Goal: Information Seeking & Learning: Compare options

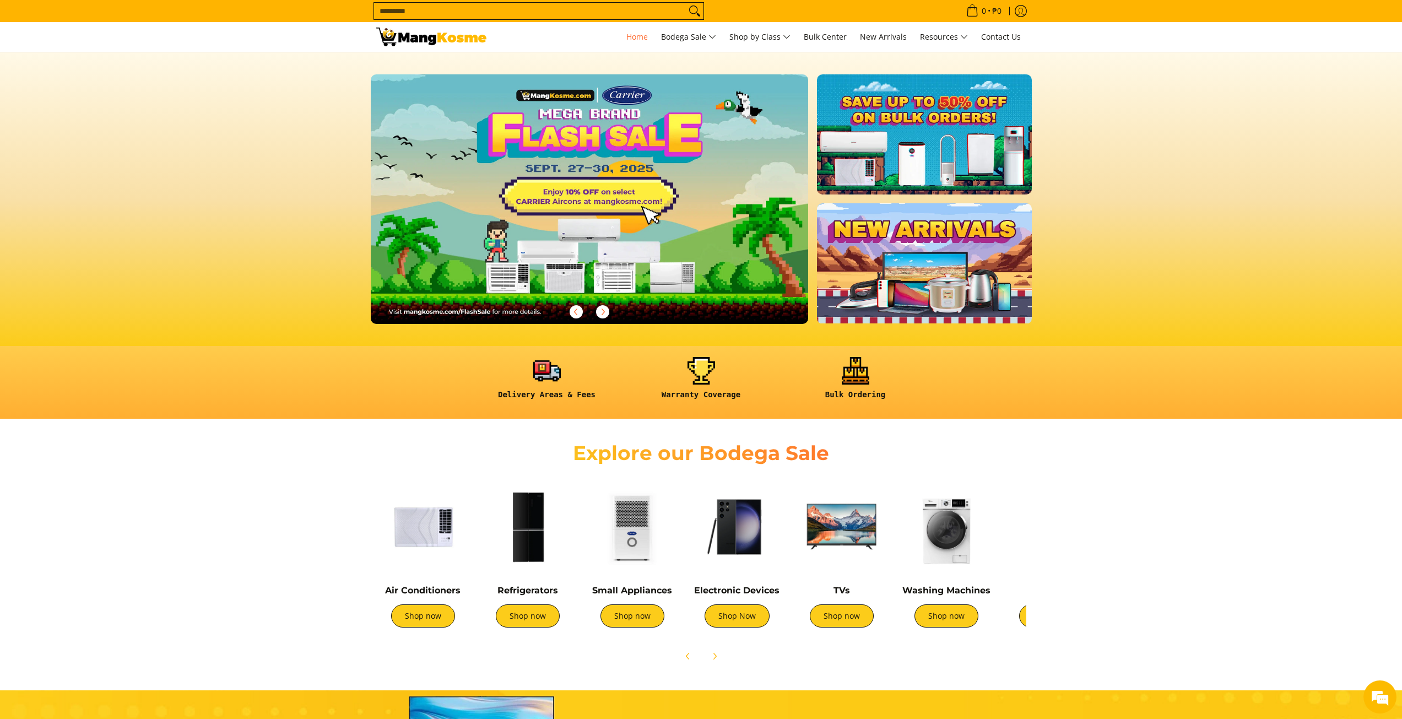
click at [544, 560] on img at bounding box center [528, 527] width 94 height 94
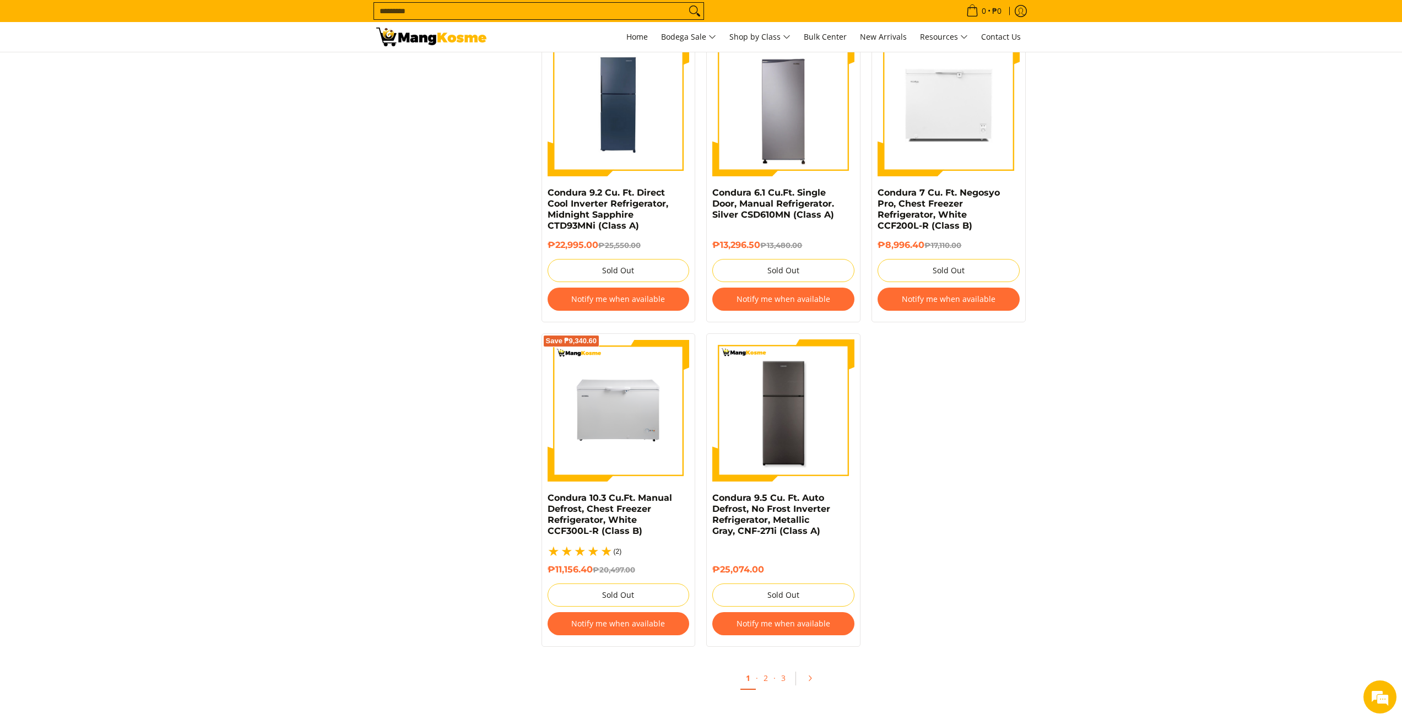
scroll to position [2038, 0]
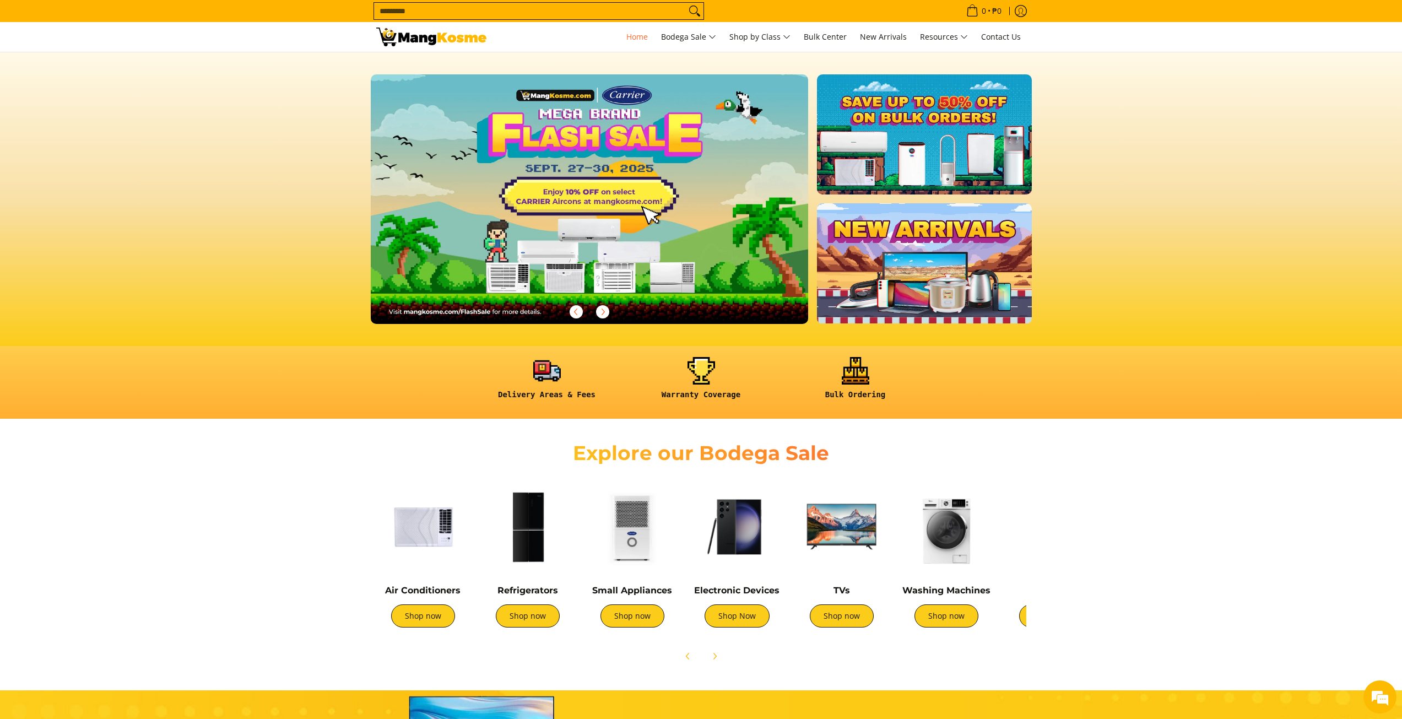
click at [415, 546] on img at bounding box center [423, 527] width 94 height 94
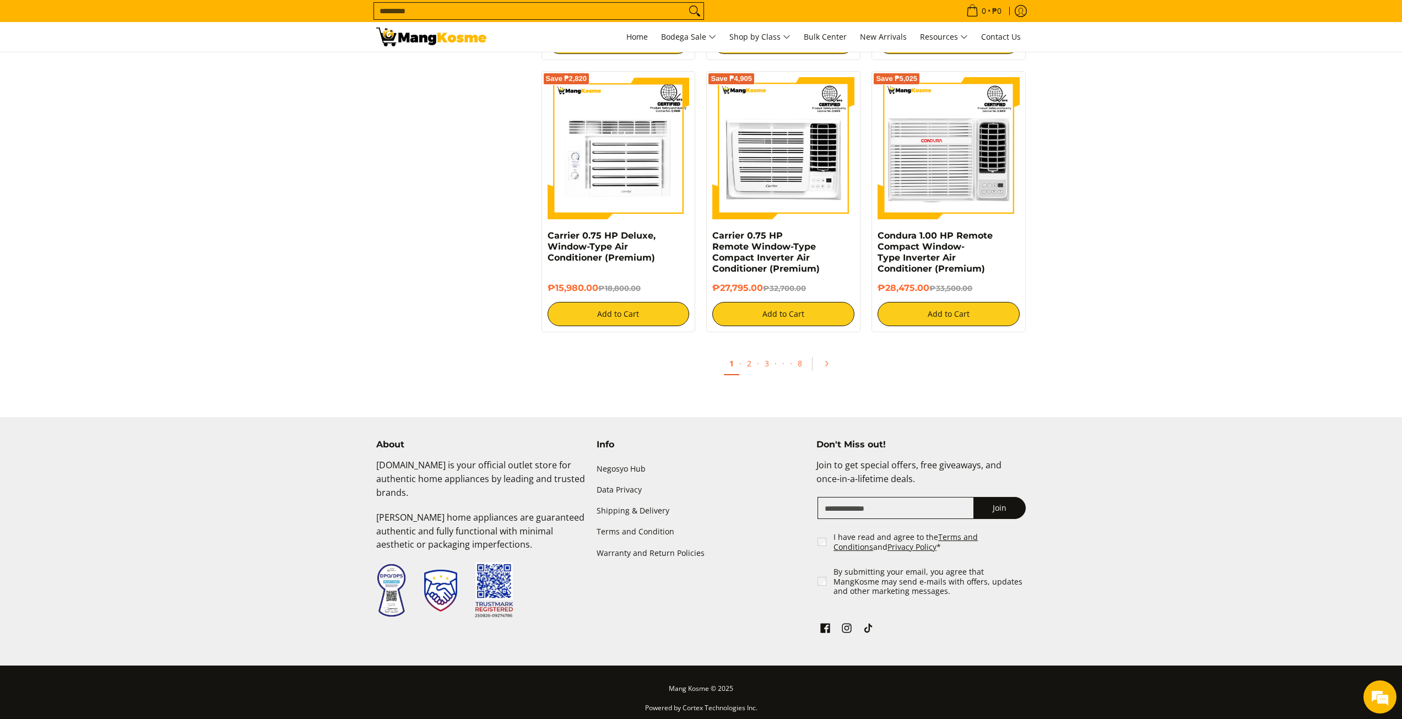
scroll to position [2028, 0]
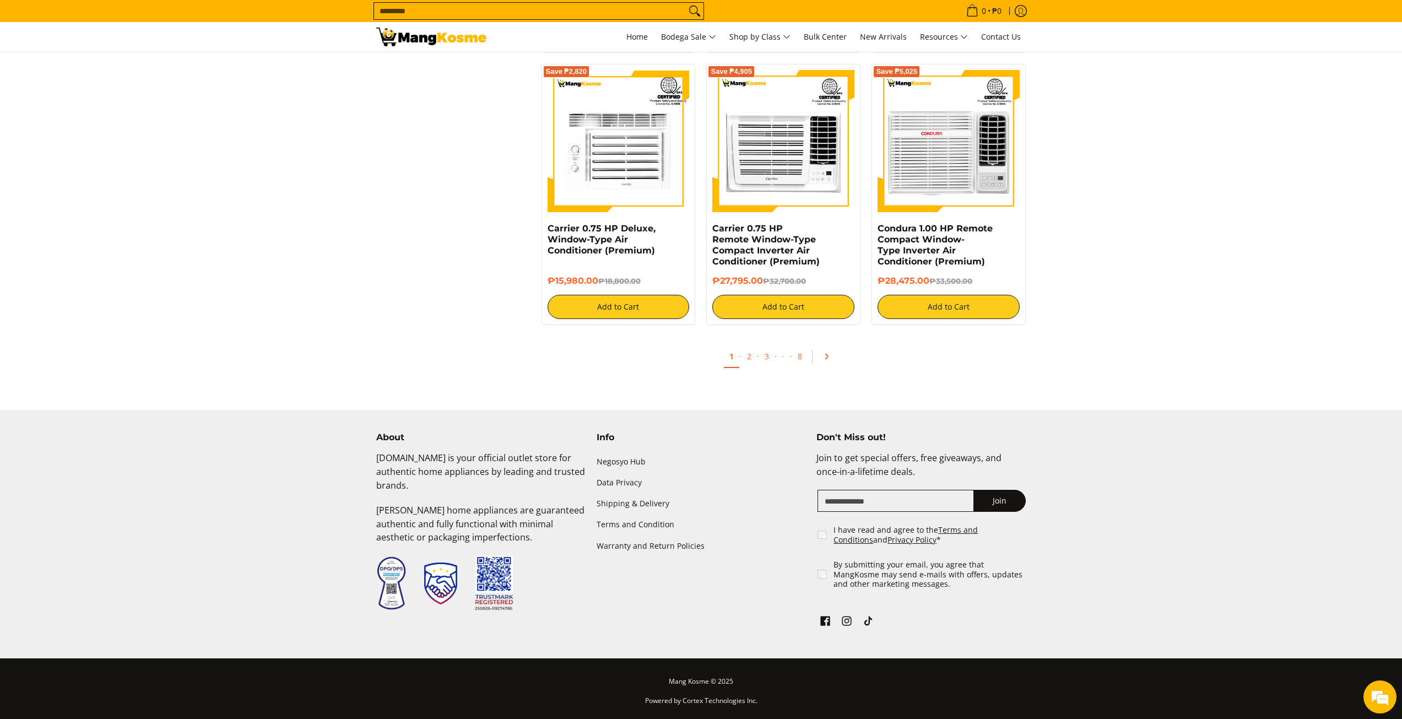
click at [829, 354] on icon "Pagination" at bounding box center [826, 357] width 8 height 8
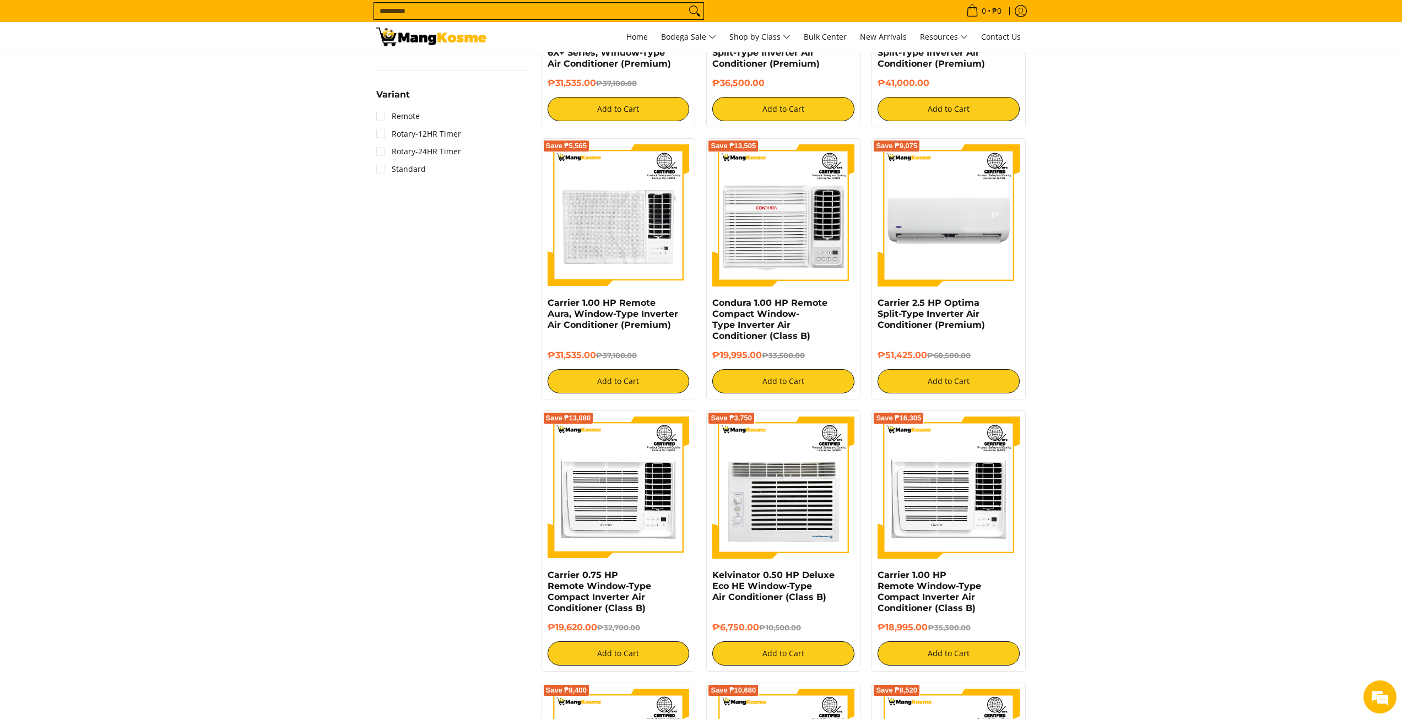
scroll to position [937, 0]
